Goal: Task Accomplishment & Management: Use online tool/utility

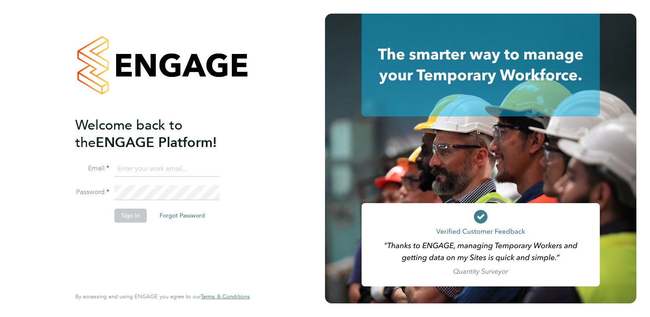
click at [128, 170] on input at bounding box center [166, 169] width 105 height 15
type input "callum.kelly@torus.co.uk"
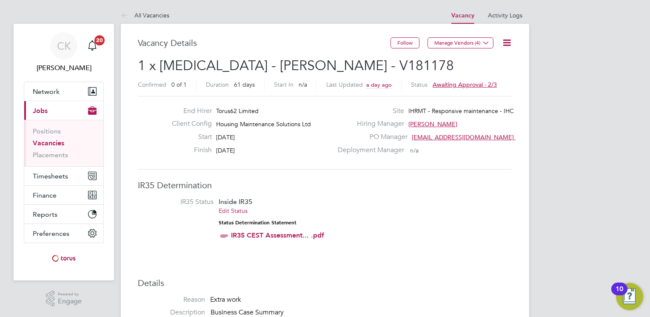
click at [502, 41] on icon at bounding box center [506, 42] width 11 height 11
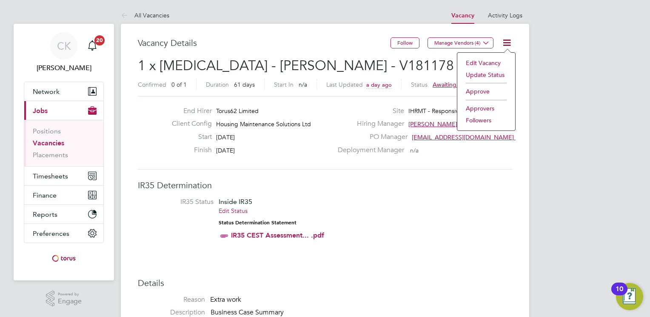
click at [482, 90] on li "Approve" at bounding box center [486, 91] width 49 height 12
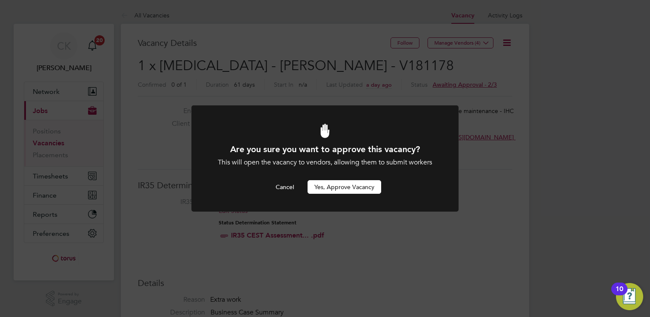
click at [367, 187] on button "Yes, Approve Vacancy" at bounding box center [345, 187] width 74 height 14
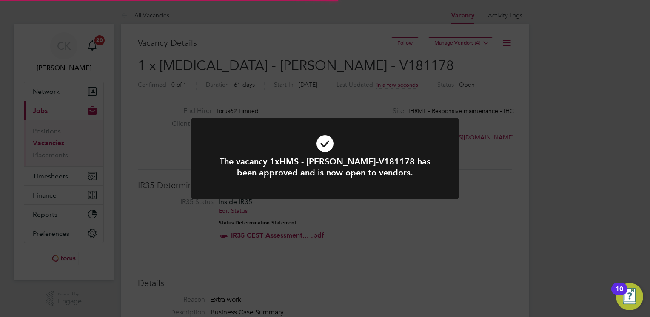
scroll to position [25, 60]
